Goal: Obtain resource: Obtain resource

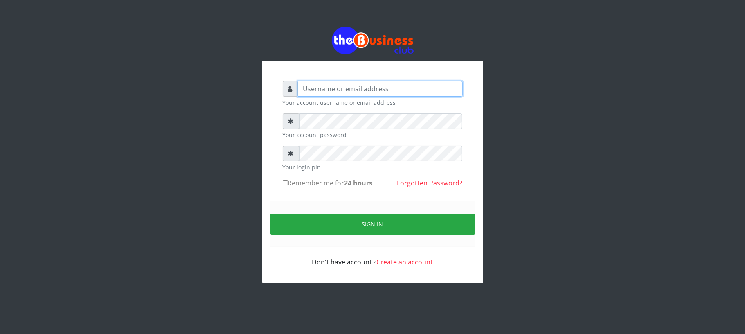
type input "Mavincio"
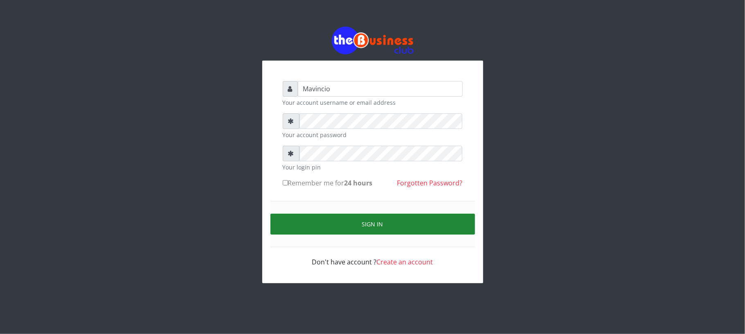
click at [387, 218] on button "Sign in" at bounding box center [372, 224] width 205 height 21
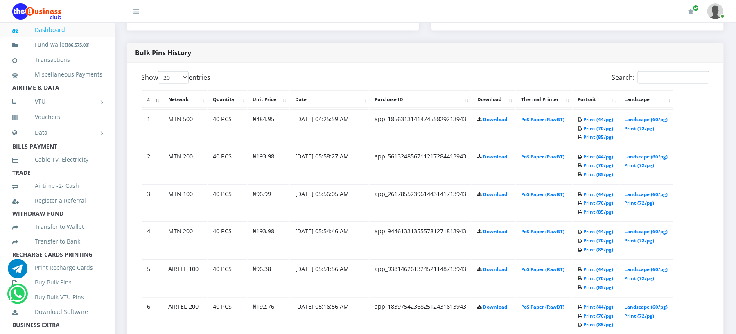
scroll to position [414, 0]
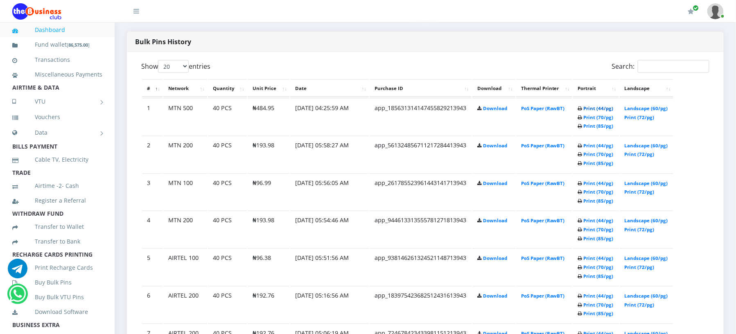
click at [585, 111] on link "Print (44/pg)" at bounding box center [598, 108] width 30 height 6
click at [584, 108] on link "Print (44/pg)" at bounding box center [598, 109] width 30 height 6
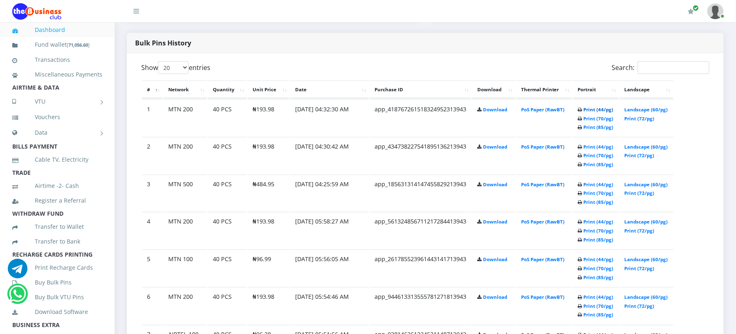
click at [583, 113] on link "Print (44/pg)" at bounding box center [598, 109] width 30 height 6
click at [586, 113] on link "Print (44/pg)" at bounding box center [598, 110] width 30 height 6
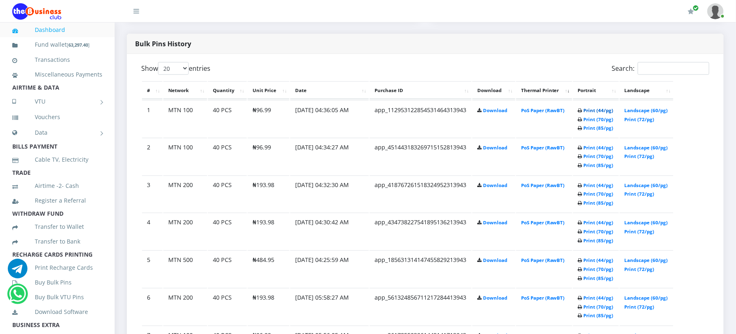
scroll to position [413, 0]
click at [584, 113] on link "Print (44/pg)" at bounding box center [598, 110] width 30 height 6
click at [583, 113] on link "Print (44/pg)" at bounding box center [598, 110] width 30 height 6
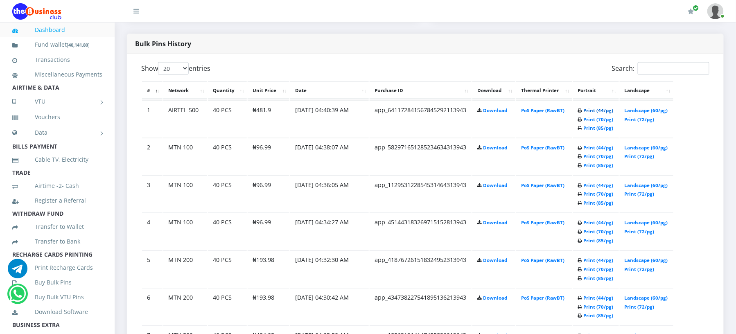
click at [583, 113] on link "Print (44/pg)" at bounding box center [598, 110] width 30 height 6
click at [583, 114] on link "Print (44/pg)" at bounding box center [598, 111] width 30 height 6
click at [583, 115] on link "Print (44/pg)" at bounding box center [598, 111] width 30 height 6
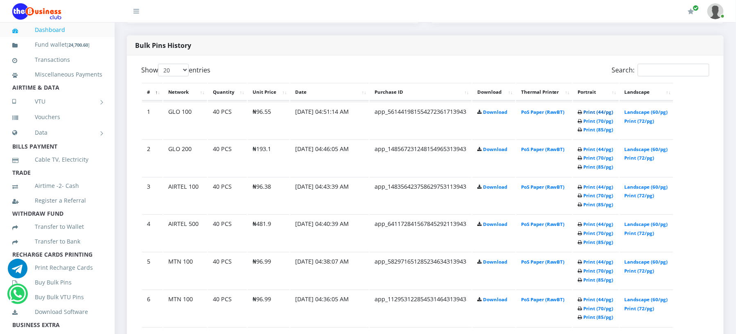
click at [586, 115] on link "Print (44/pg)" at bounding box center [598, 112] width 30 height 6
click at [583, 116] on link "Print (44/pg)" at bounding box center [598, 113] width 30 height 6
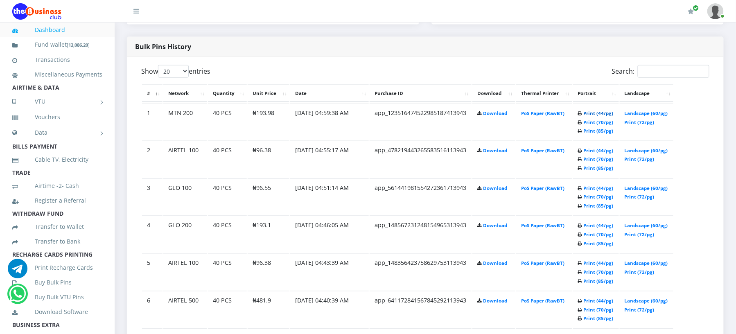
click at [583, 116] on link "Print (44/pg)" at bounding box center [598, 113] width 30 height 6
click at [583, 117] on link "Print (44/pg)" at bounding box center [598, 113] width 30 height 6
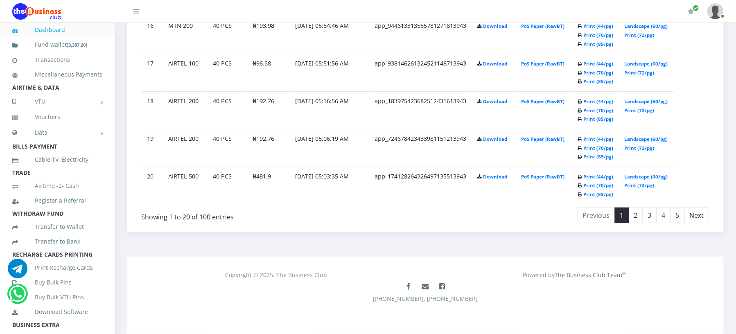
scroll to position [1157, 0]
